Goal: Information Seeking & Learning: Check status

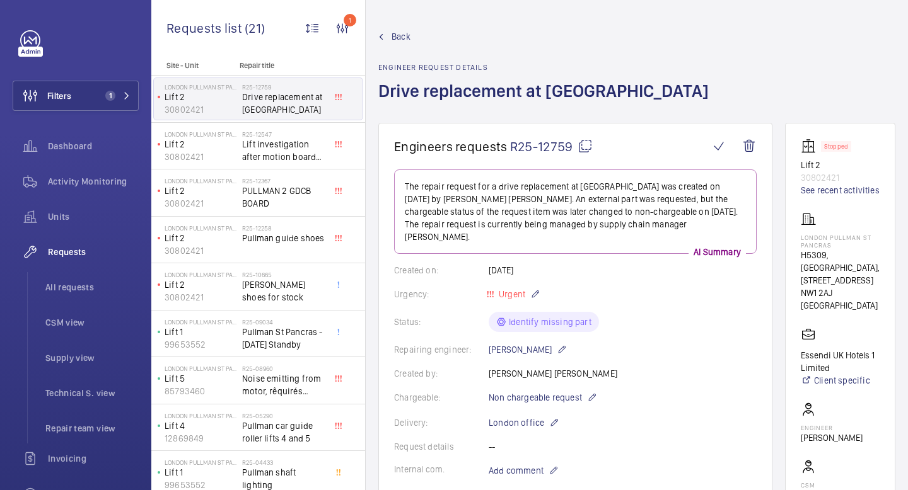
drag, startPoint x: 548, startPoint y: 16, endPoint x: 546, endPoint y: 33, distance: 17.1
click at [127, 99] on mat-icon at bounding box center [127, 96] width 8 height 8
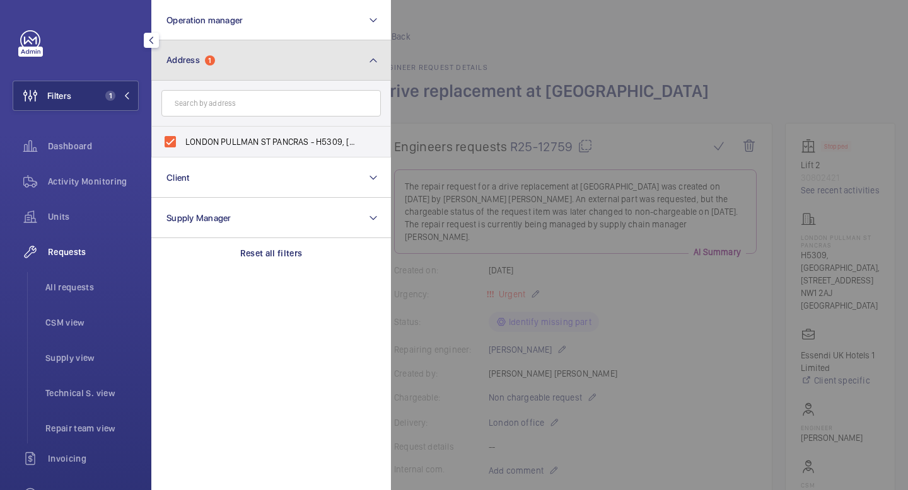
click at [195, 63] on span "Address" at bounding box center [182, 60] width 33 height 10
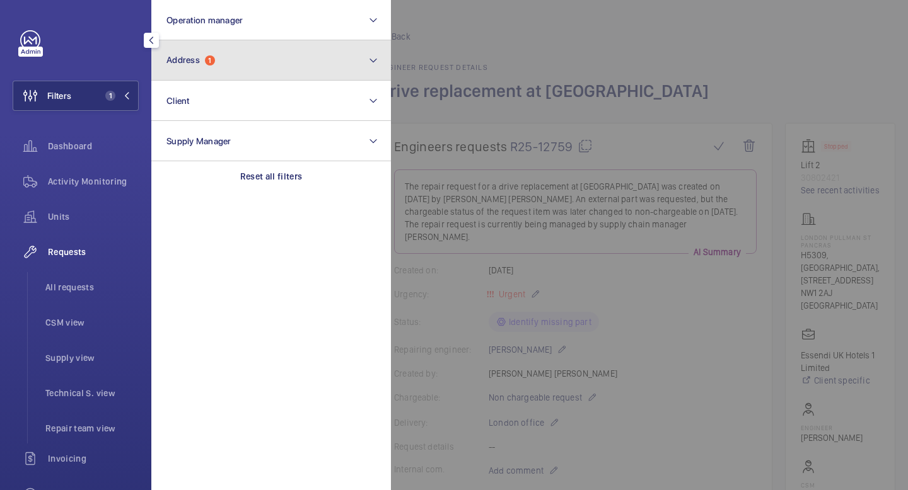
click at [170, 57] on span "Address" at bounding box center [182, 60] width 33 height 10
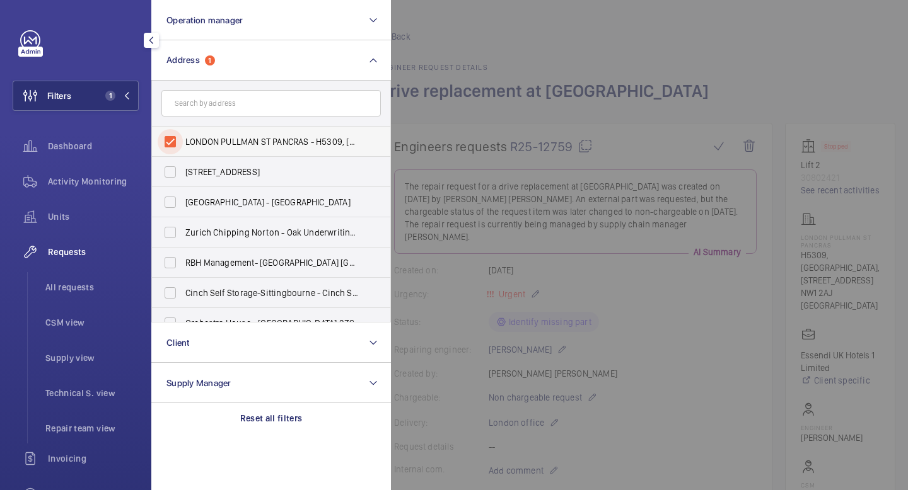
click at [173, 142] on input "LONDON PULLMAN ST PANCRAS - H5309, [GEOGRAPHIC_DATA], [STREET_ADDRESS]" at bounding box center [170, 141] width 25 height 25
checkbox input "false"
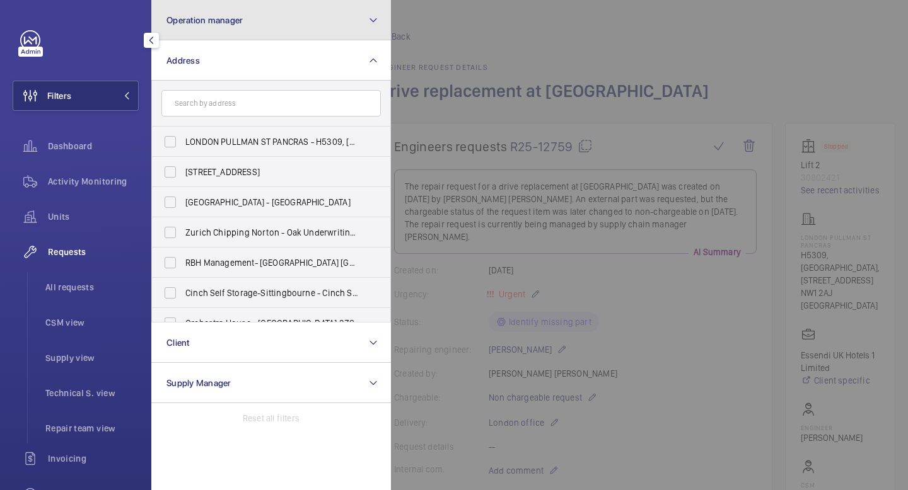
click at [251, 20] on button "Operation manager" at bounding box center [271, 20] width 240 height 40
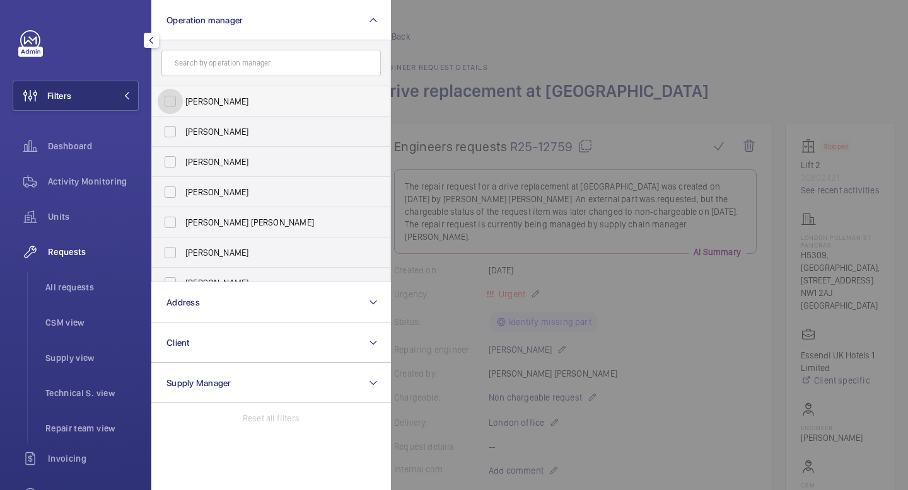
click at [170, 110] on input "[PERSON_NAME]" at bounding box center [170, 101] width 25 height 25
checkbox input "true"
click at [127, 103] on button "Filters 1" at bounding box center [76, 96] width 126 height 30
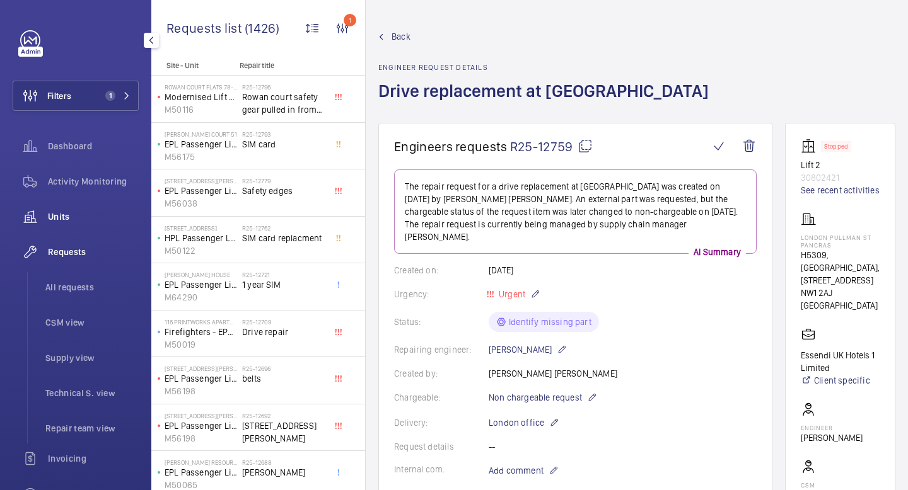
click at [67, 226] on div "Units" at bounding box center [76, 217] width 126 height 30
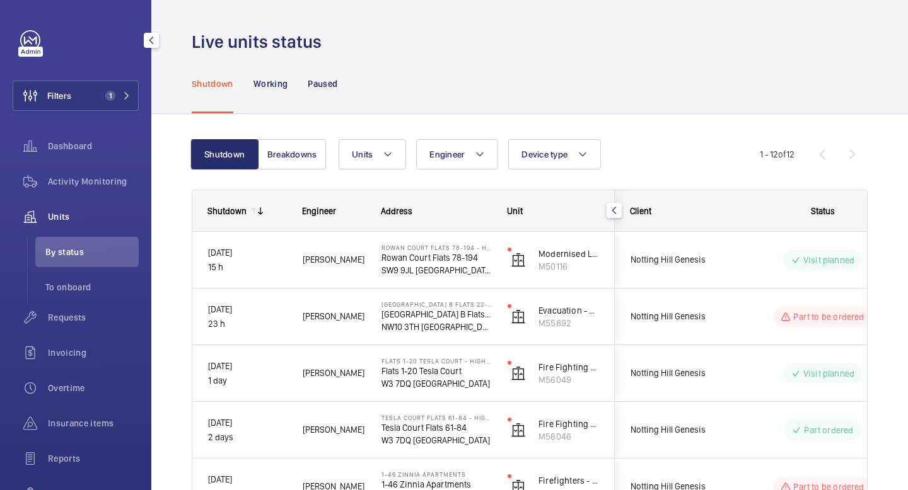
click at [93, 218] on span "Units" at bounding box center [93, 217] width 91 height 13
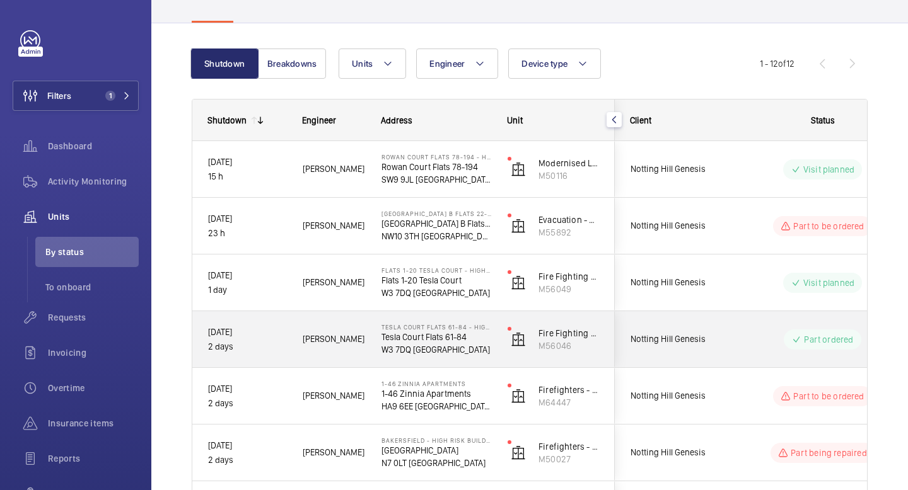
scroll to position [55, 0]
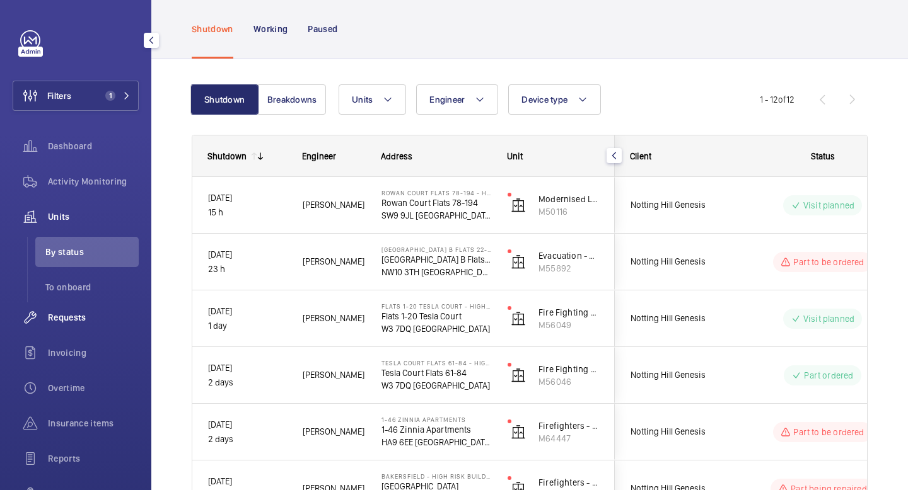
click at [81, 315] on span "Requests" at bounding box center [93, 317] width 91 height 13
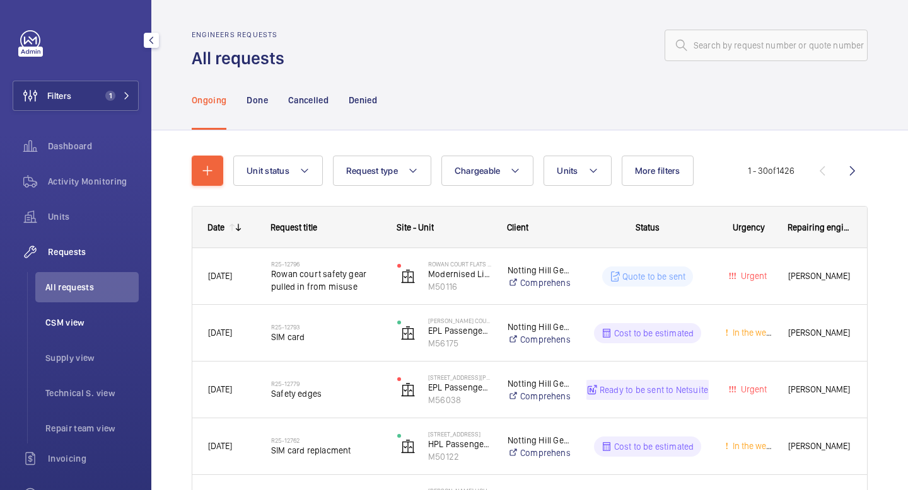
click at [67, 323] on span "CSM view" at bounding box center [91, 322] width 93 height 13
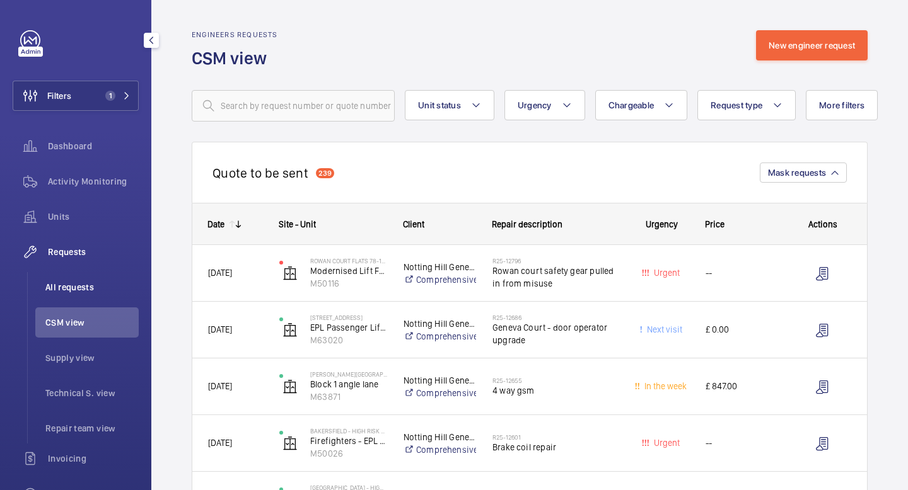
click at [88, 284] on span "All requests" at bounding box center [91, 287] width 93 height 13
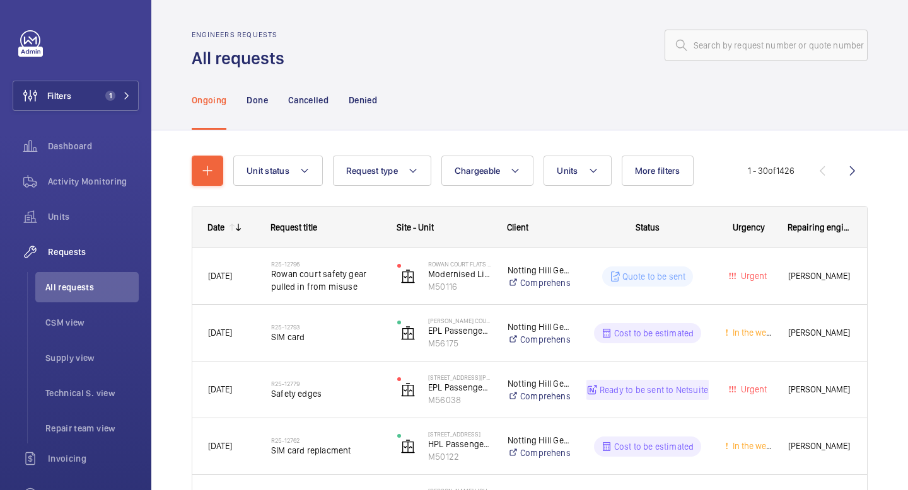
click at [495, 128] on div "Ongoing Done Cancelled Denied" at bounding box center [530, 100] width 676 height 60
click at [132, 101] on button "Filters 1" at bounding box center [76, 96] width 126 height 30
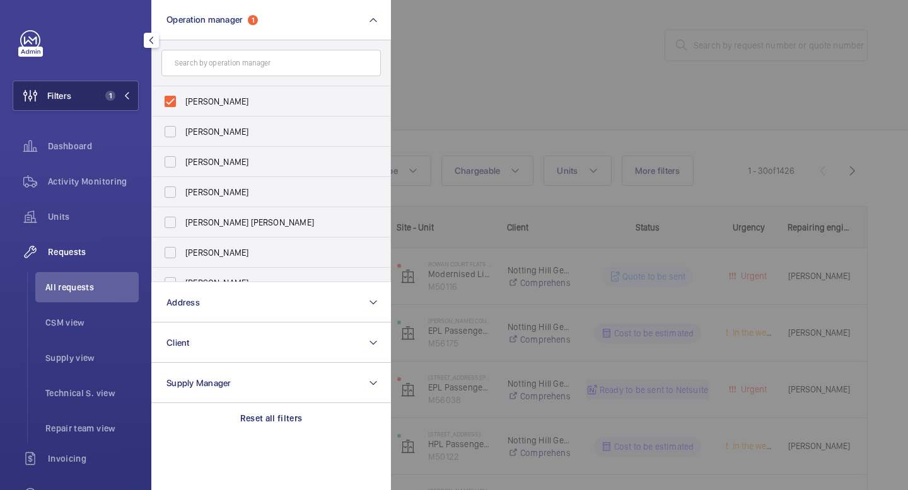
click at [132, 101] on button "Filters 1" at bounding box center [76, 96] width 126 height 30
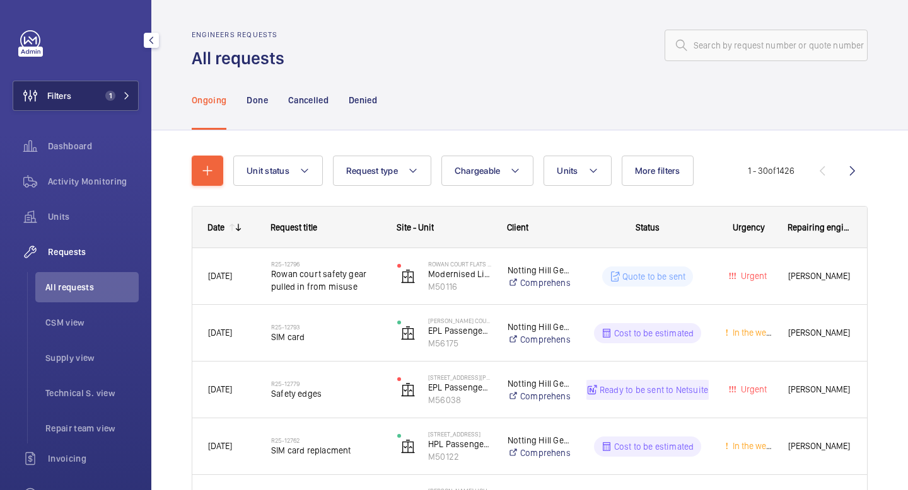
click at [132, 101] on button "Filters 1" at bounding box center [76, 96] width 126 height 30
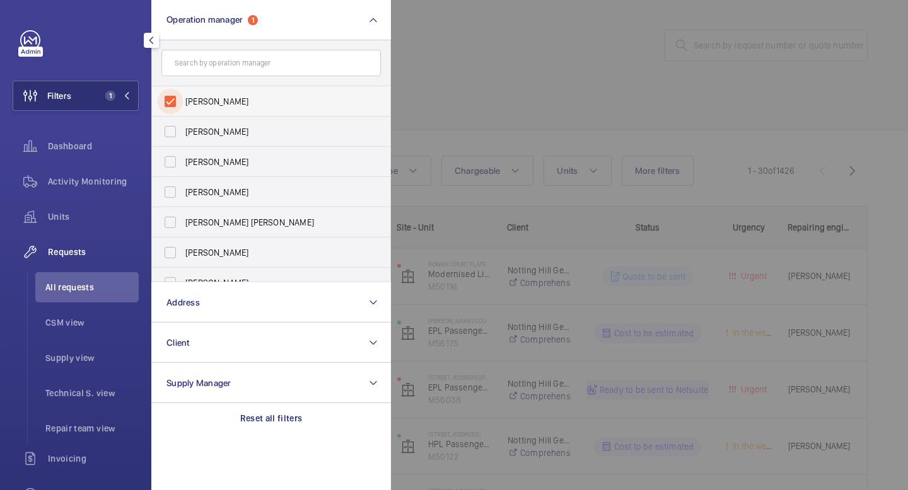
click at [174, 102] on input "[PERSON_NAME]" at bounding box center [170, 101] width 25 height 25
checkbox input "false"
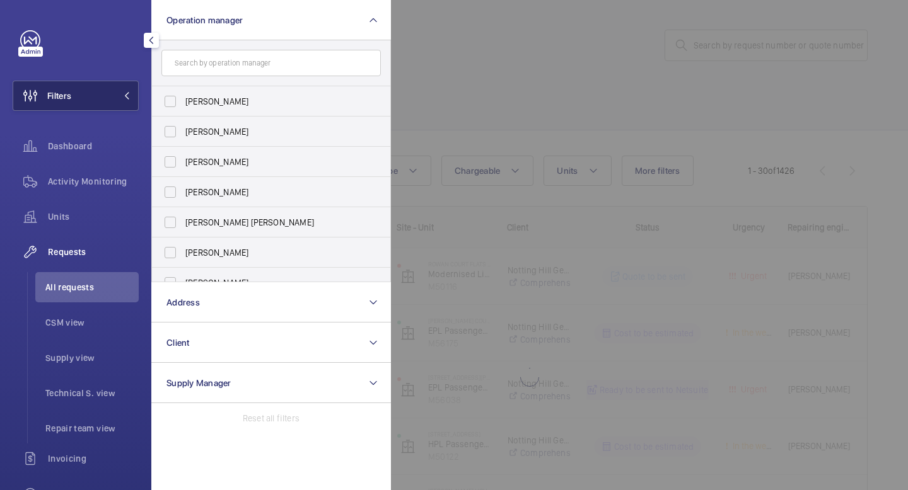
click at [127, 96] on mat-icon at bounding box center [127, 96] width 8 height 8
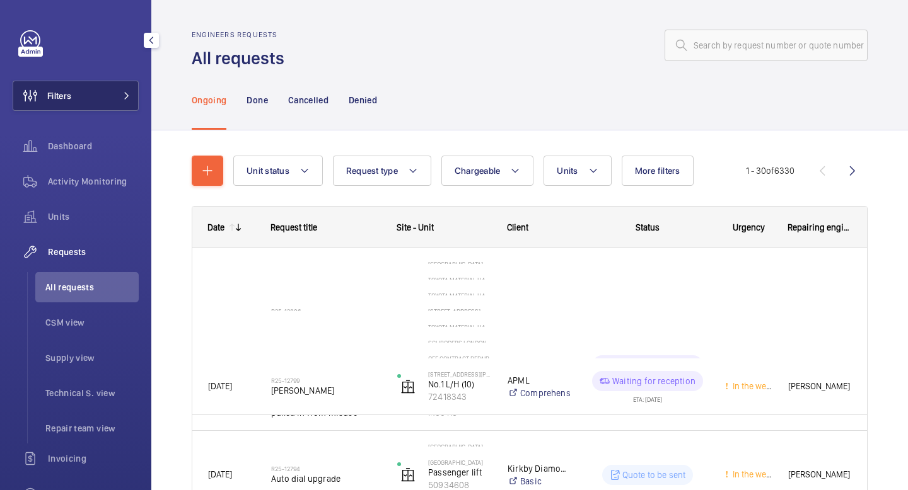
click at [127, 96] on mat-icon at bounding box center [127, 96] width 8 height 8
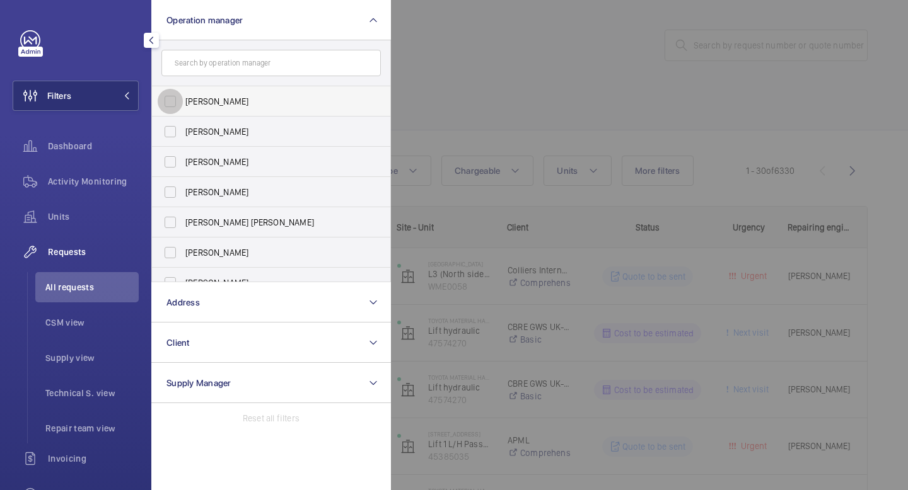
click at [173, 101] on input "[PERSON_NAME]" at bounding box center [170, 101] width 25 height 25
checkbox input "true"
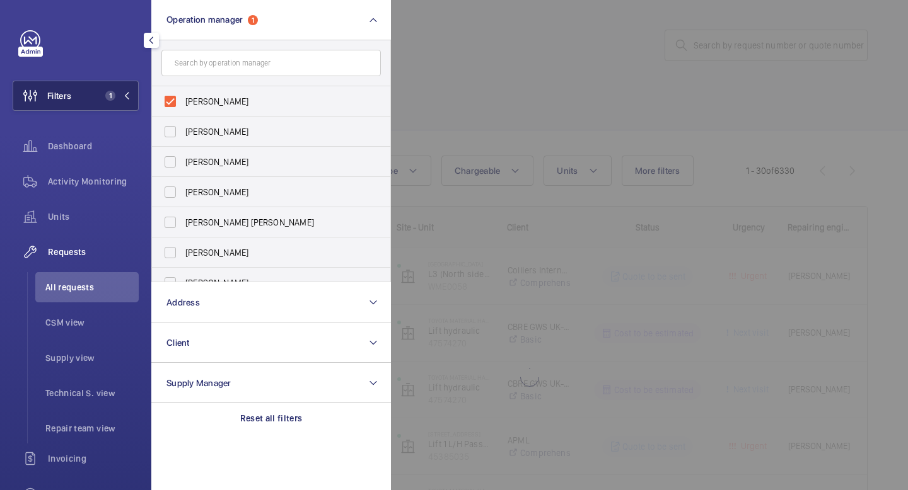
click at [131, 93] on button "Filters 1" at bounding box center [76, 96] width 126 height 30
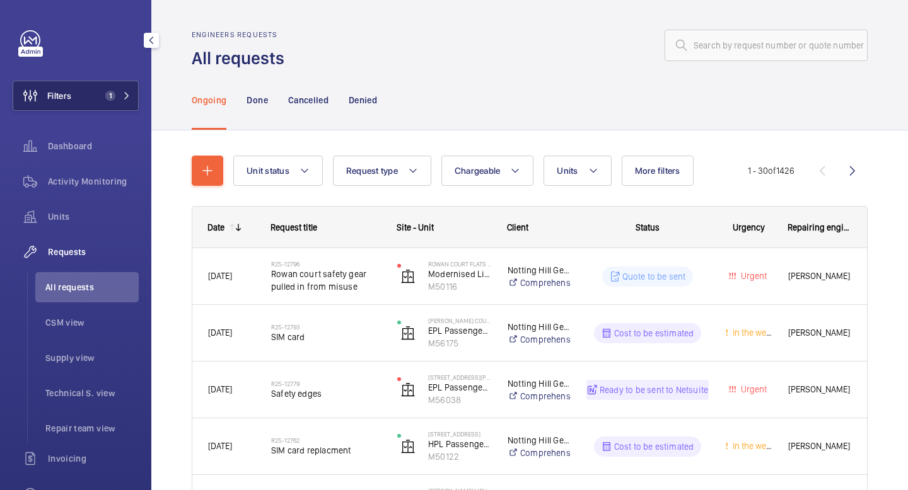
click at [131, 93] on button "Filters 1" at bounding box center [76, 96] width 126 height 30
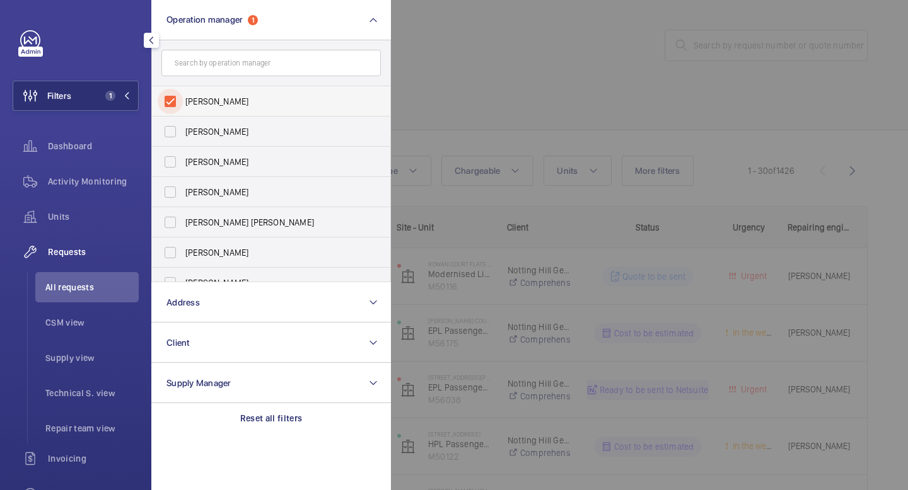
click at [172, 103] on input "[PERSON_NAME]" at bounding box center [170, 101] width 25 height 25
checkbox input "false"
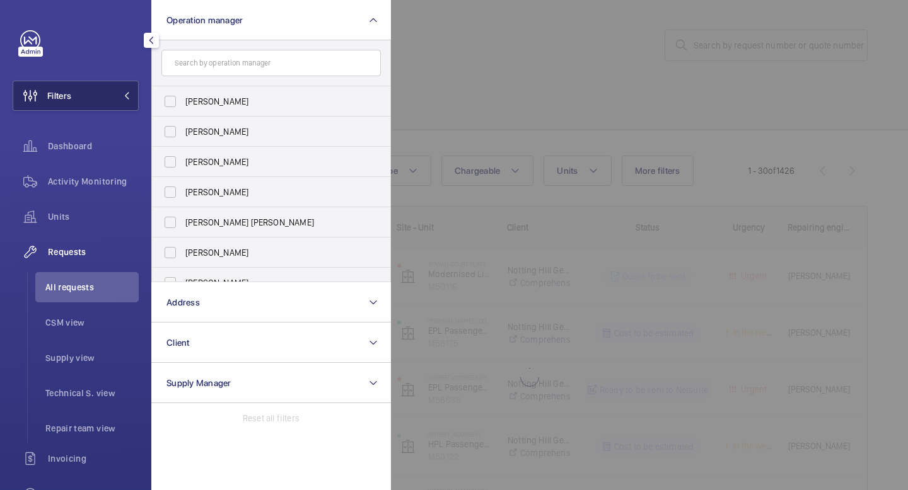
click at [120, 94] on span at bounding box center [122, 96] width 15 height 8
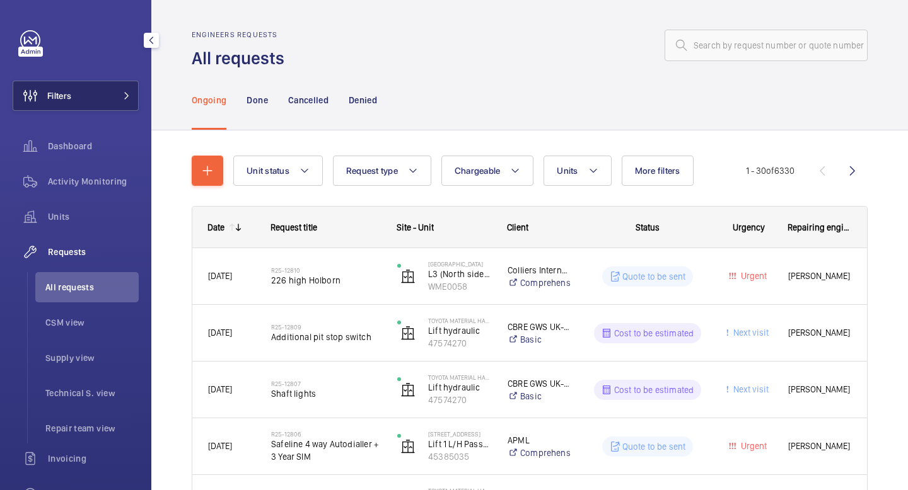
click at [127, 93] on mat-icon at bounding box center [127, 96] width 8 height 8
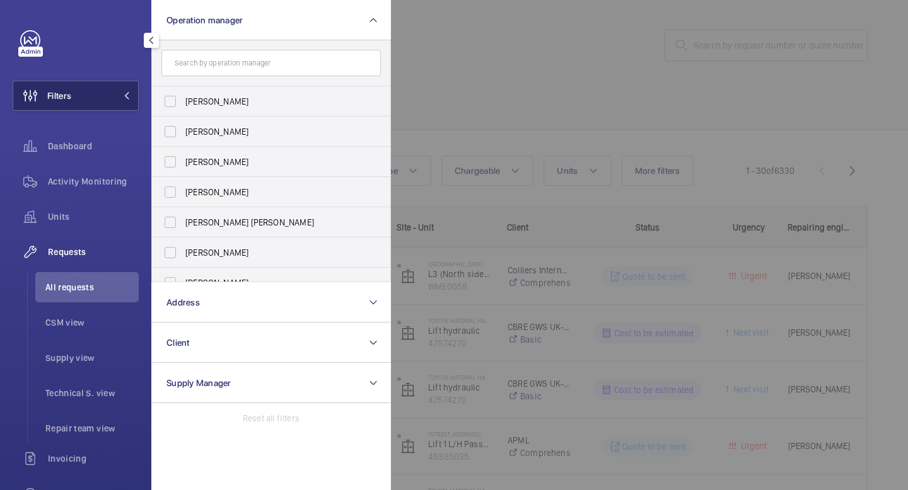
click at [127, 102] on button "Filters" at bounding box center [76, 96] width 126 height 30
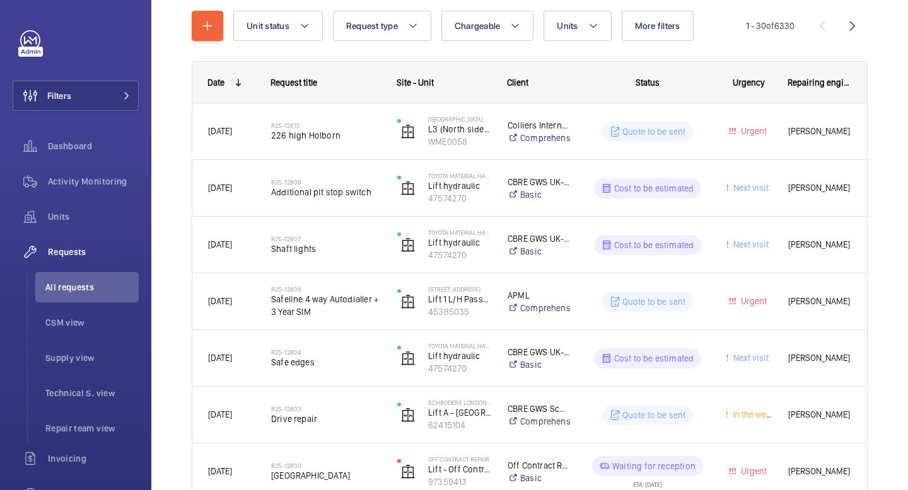
scroll to position [147, 0]
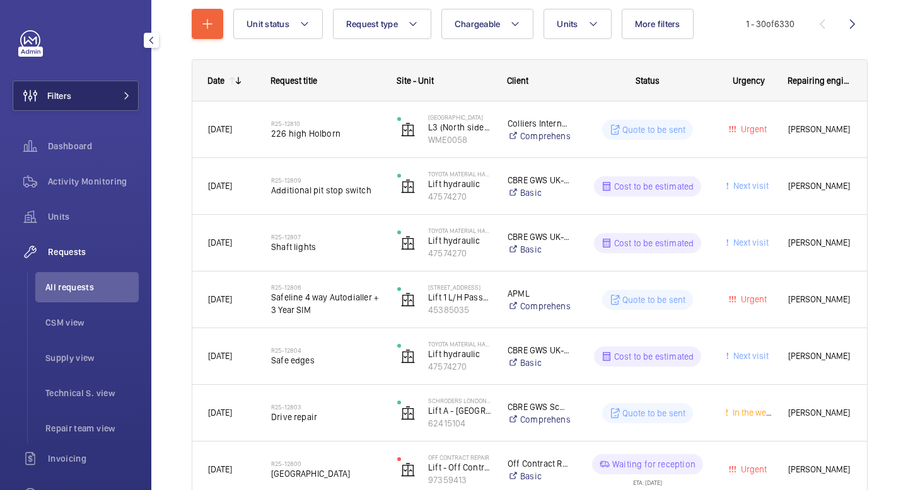
click at [113, 105] on button "Filters" at bounding box center [76, 96] width 126 height 30
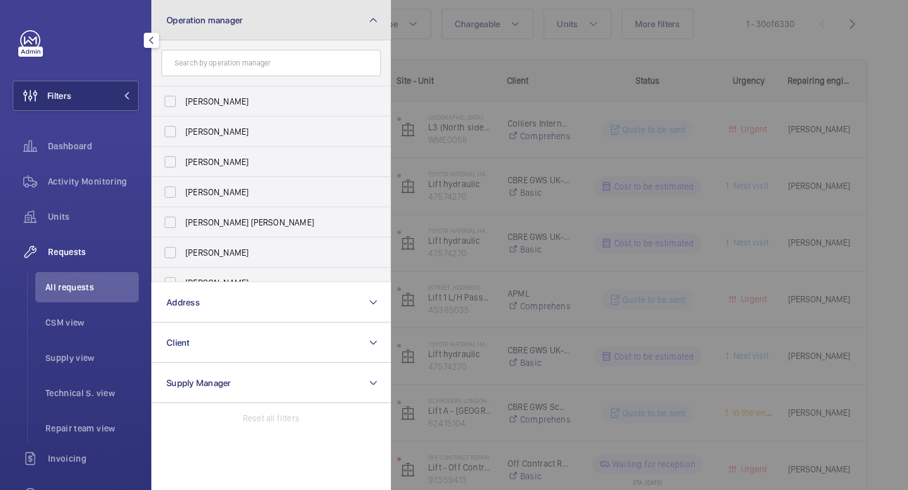
click at [202, 25] on span "Operation manager" at bounding box center [204, 20] width 76 height 10
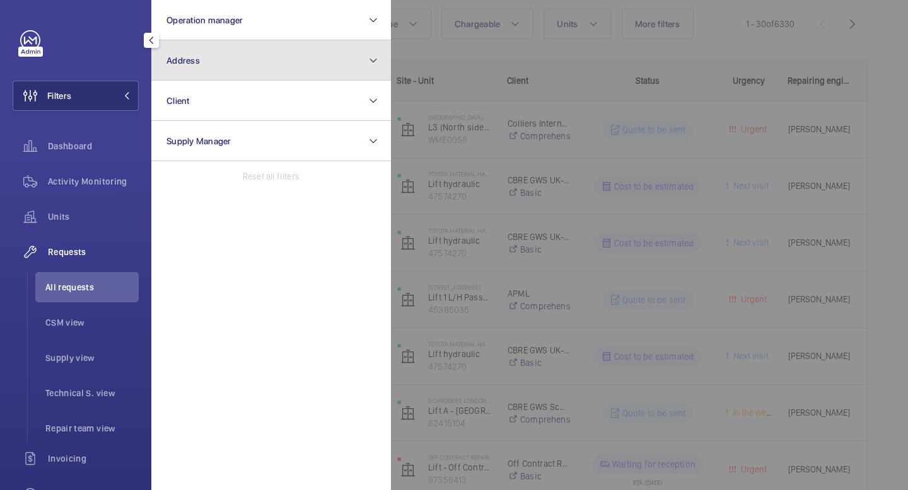
click at [178, 57] on span "Address" at bounding box center [182, 60] width 33 height 10
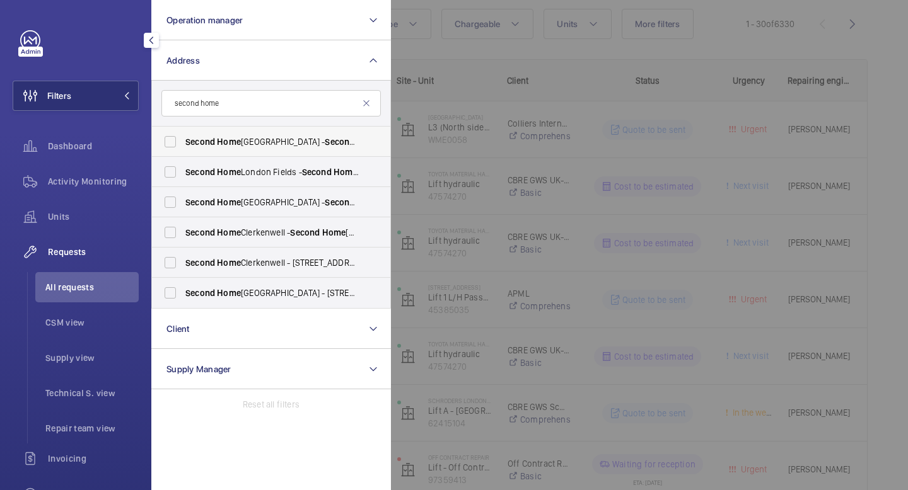
type input "second home"
click at [209, 141] on span "Second" at bounding box center [200, 142] width 30 height 10
click at [183, 141] on input "Second Home [GEOGRAPHIC_DATA] - [GEOGRAPHIC_DATA]" at bounding box center [170, 141] width 25 height 25
checkbox input "true"
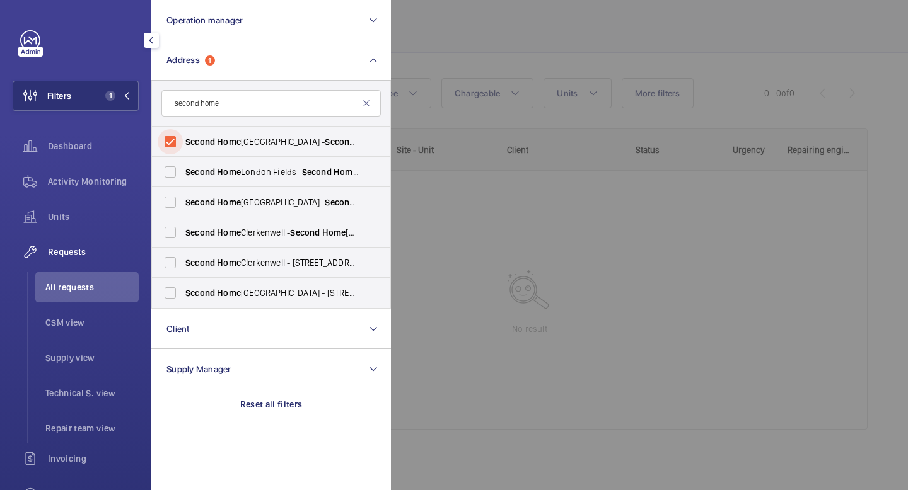
scroll to position [78, 0]
click at [127, 98] on mat-icon at bounding box center [127, 96] width 8 height 8
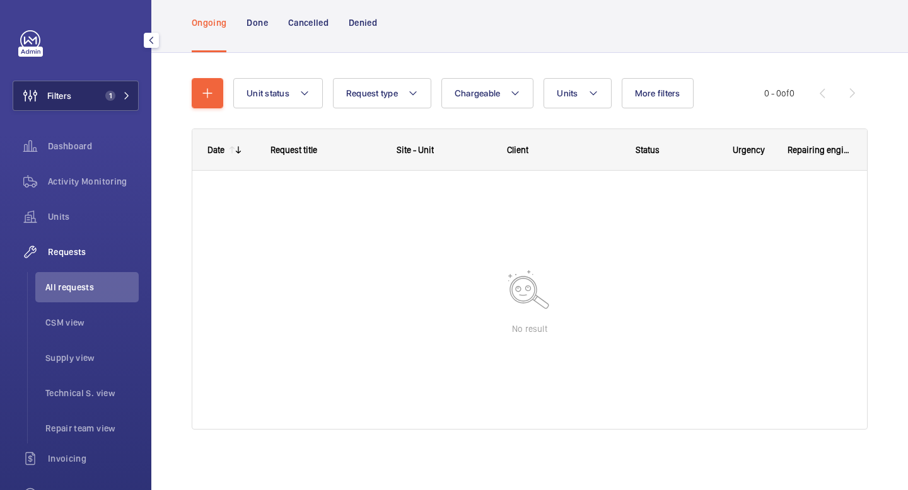
click at [126, 97] on mat-icon at bounding box center [127, 96] width 8 height 8
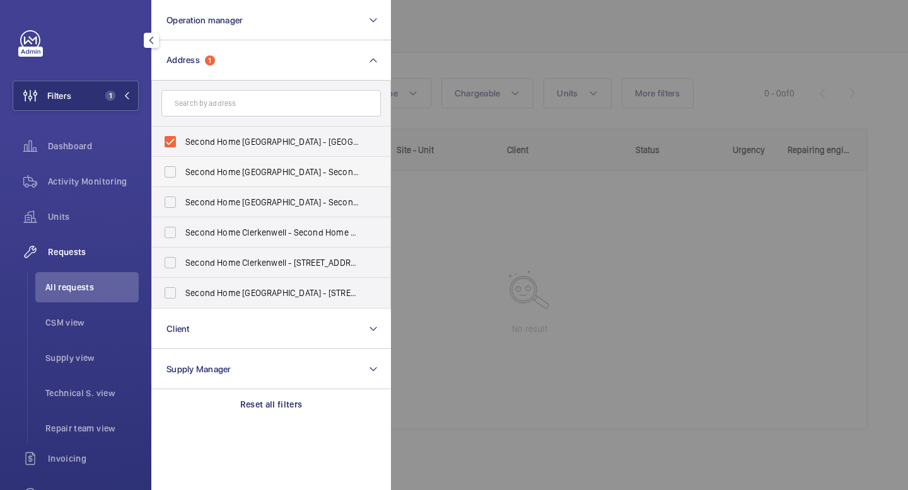
click at [207, 173] on span "Second Home [GEOGRAPHIC_DATA] - Second Home [GEOGRAPHIC_DATA], [GEOGRAPHIC_DATA…" at bounding box center [271, 172] width 173 height 13
click at [183, 173] on input "Second Home [GEOGRAPHIC_DATA] - Second Home [GEOGRAPHIC_DATA], [GEOGRAPHIC_DATA…" at bounding box center [170, 172] width 25 height 25
checkbox input "true"
click at [202, 202] on span "Second Home [GEOGRAPHIC_DATA] - Second Home [GEOGRAPHIC_DATA], [GEOGRAPHIC_DATA]" at bounding box center [271, 202] width 173 height 13
click at [183, 202] on input "Second Home [GEOGRAPHIC_DATA] - Second Home [GEOGRAPHIC_DATA], [GEOGRAPHIC_DATA]" at bounding box center [170, 202] width 25 height 25
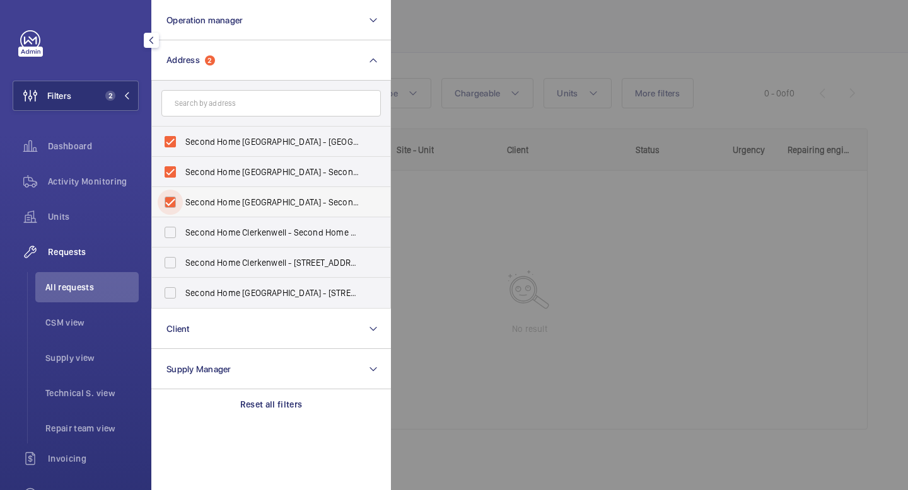
checkbox input "true"
click at [199, 227] on span "Second Home Clerkenwell - Second Home [GEOGRAPHIC_DATA] 0EB" at bounding box center [271, 232] width 173 height 13
click at [183, 227] on input "Second Home Clerkenwell - Second Home [GEOGRAPHIC_DATA] 0EB" at bounding box center [170, 232] width 25 height 25
checkbox input "true"
click at [181, 264] on input "Second Home Clerkenwell - [STREET_ADDRESS]" at bounding box center [170, 262] width 25 height 25
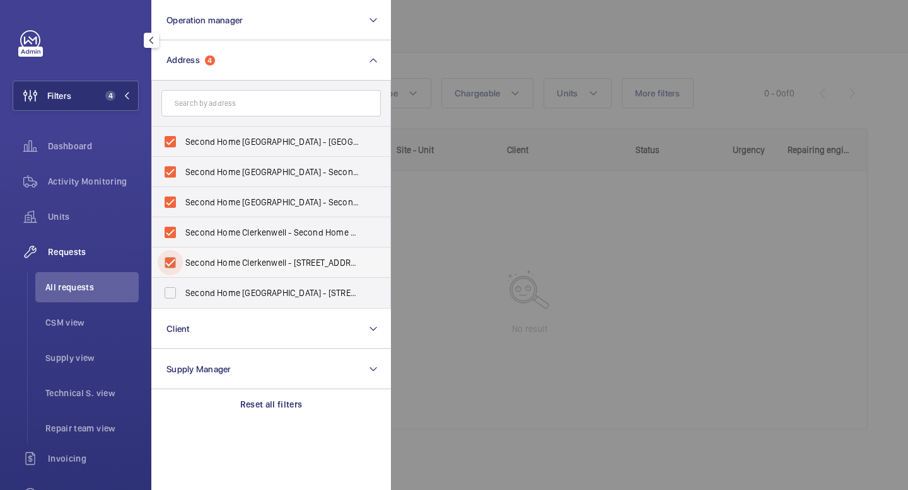
checkbox input "true"
click at [197, 297] on span "Second Home [GEOGRAPHIC_DATA] - [STREET_ADDRESS]" at bounding box center [271, 293] width 173 height 13
click at [183, 297] on input "Second Home [GEOGRAPHIC_DATA] - [STREET_ADDRESS]" at bounding box center [170, 293] width 25 height 25
checkbox input "true"
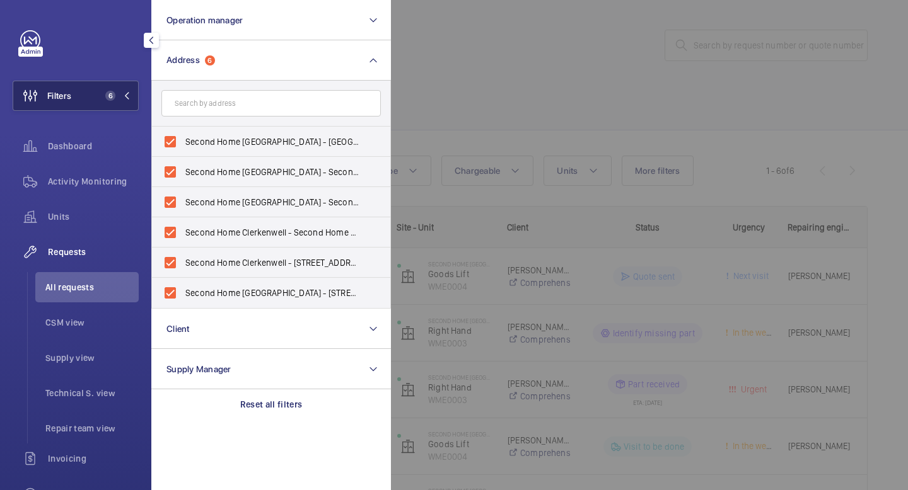
click at [124, 98] on mat-icon at bounding box center [127, 96] width 8 height 8
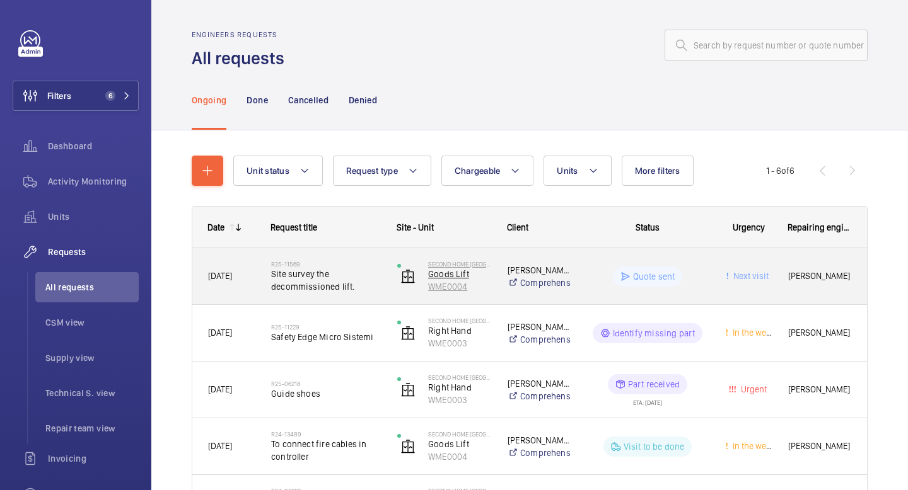
click at [412, 275] on img at bounding box center [407, 276] width 15 height 15
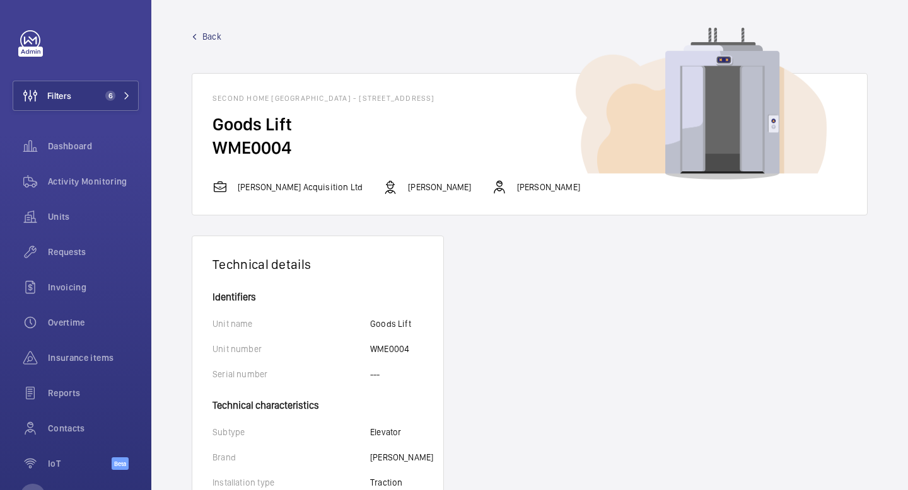
click at [209, 35] on span "Back" at bounding box center [211, 36] width 19 height 13
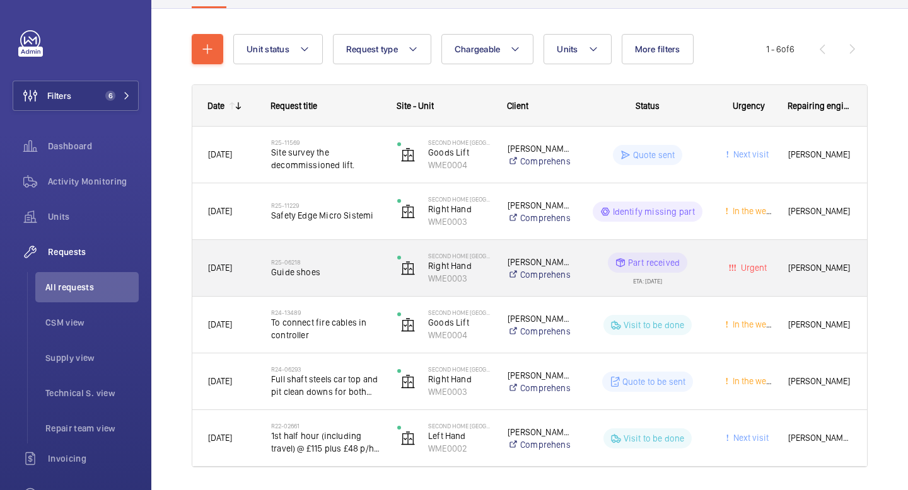
scroll to position [160, 0]
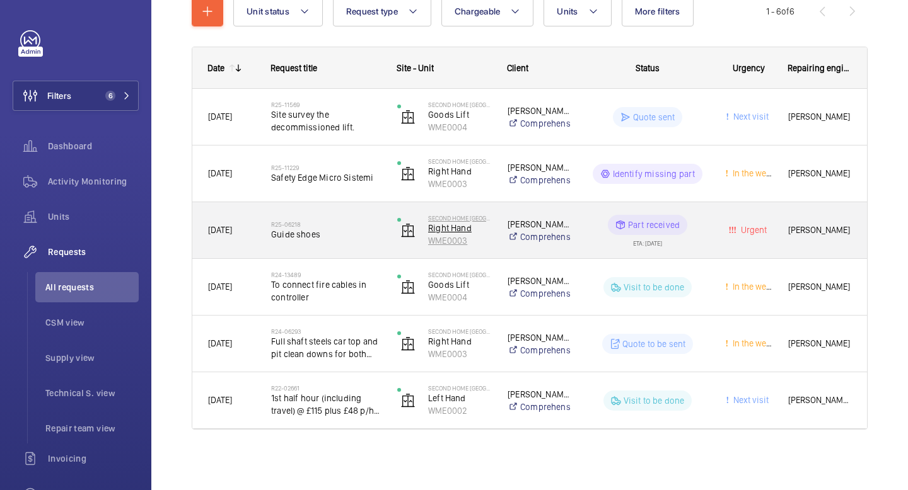
click at [408, 234] on img at bounding box center [407, 230] width 15 height 15
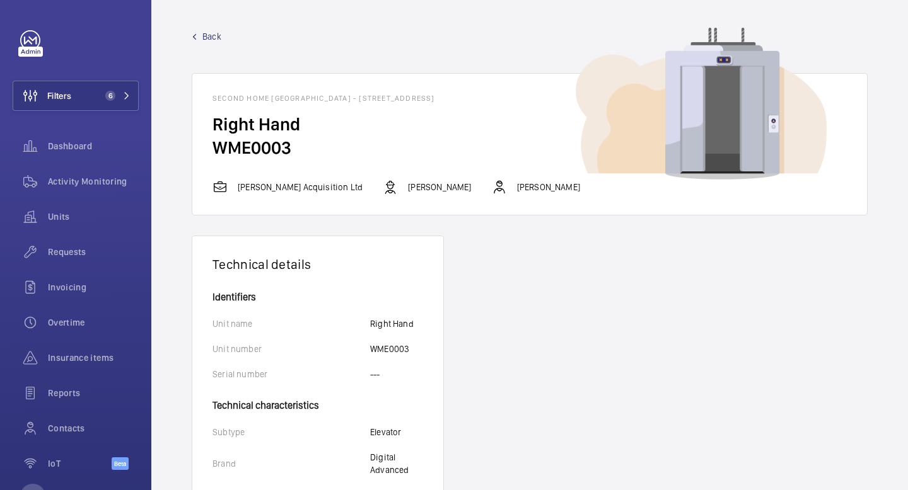
click at [218, 40] on span "Back" at bounding box center [211, 36] width 19 height 13
